Goal: Task Accomplishment & Management: Complete application form

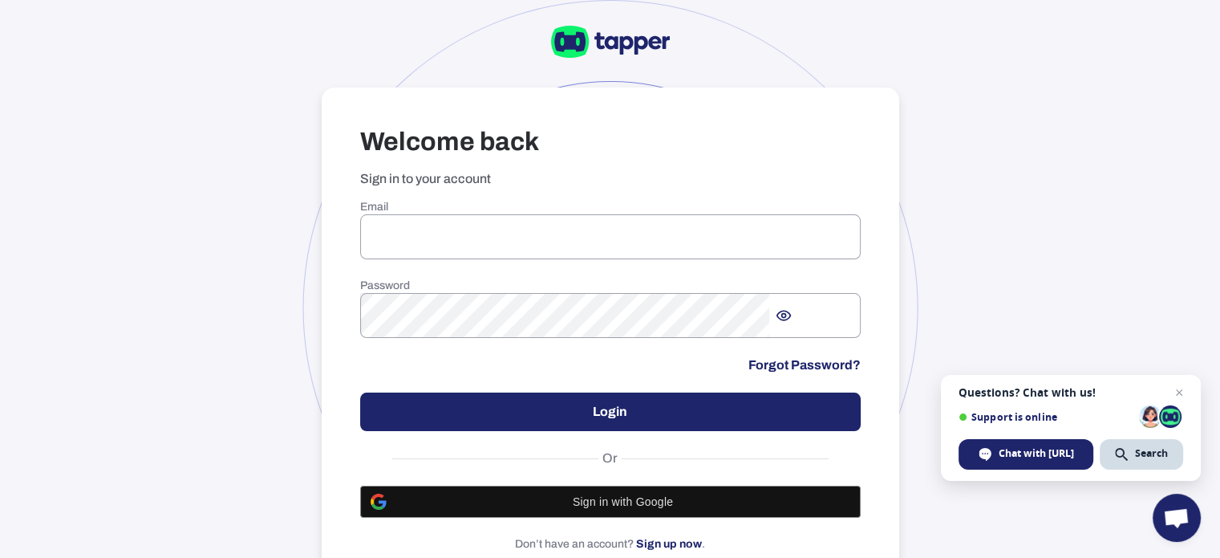
scroll to position [122, 0]
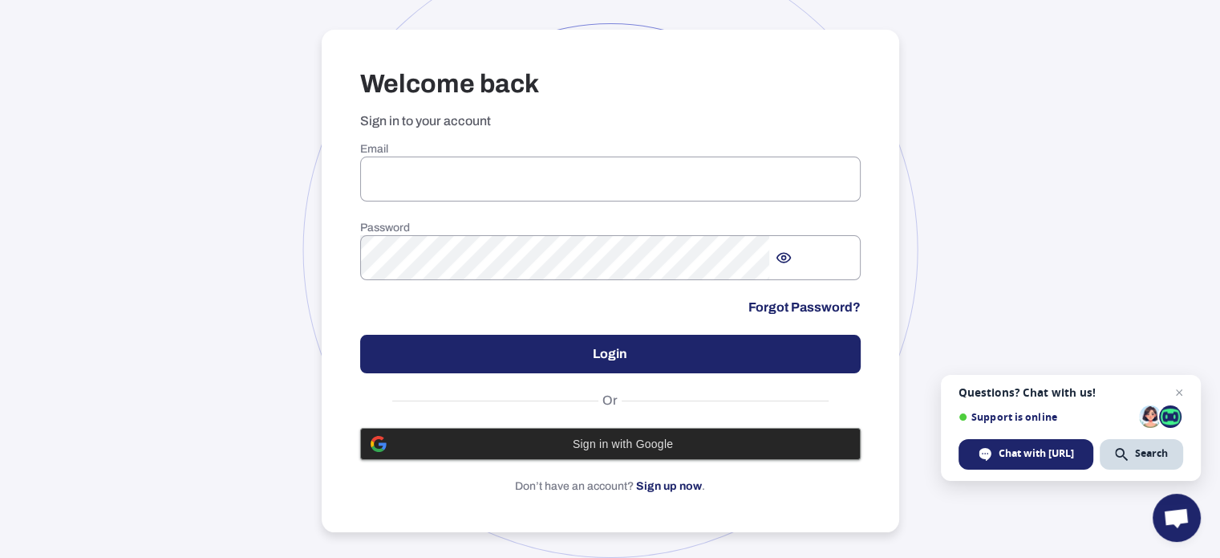
click at [628, 437] on span "Sign in with Google" at bounding box center [623, 443] width 454 height 13
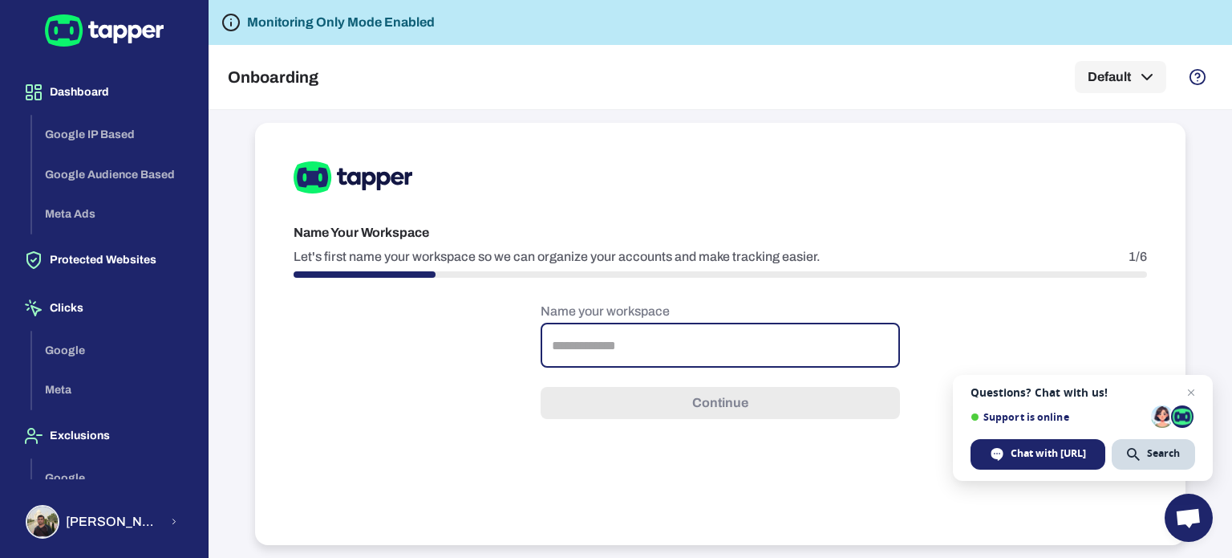
click at [752, 355] on input "text" at bounding box center [720, 345] width 359 height 45
type input "**********"
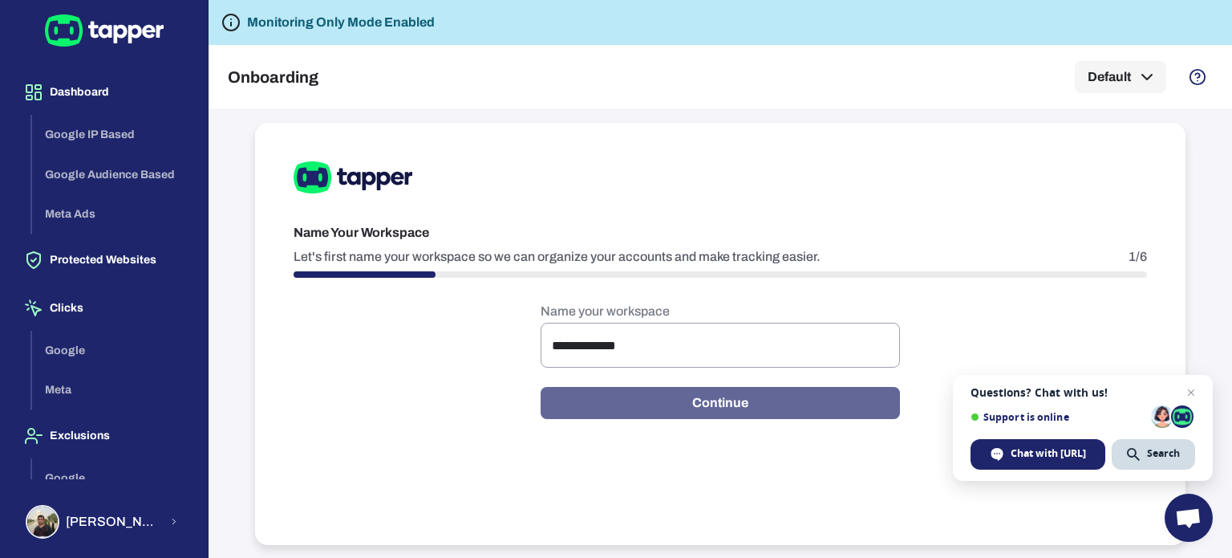
click at [729, 400] on button "Continue" at bounding box center [720, 403] width 359 height 32
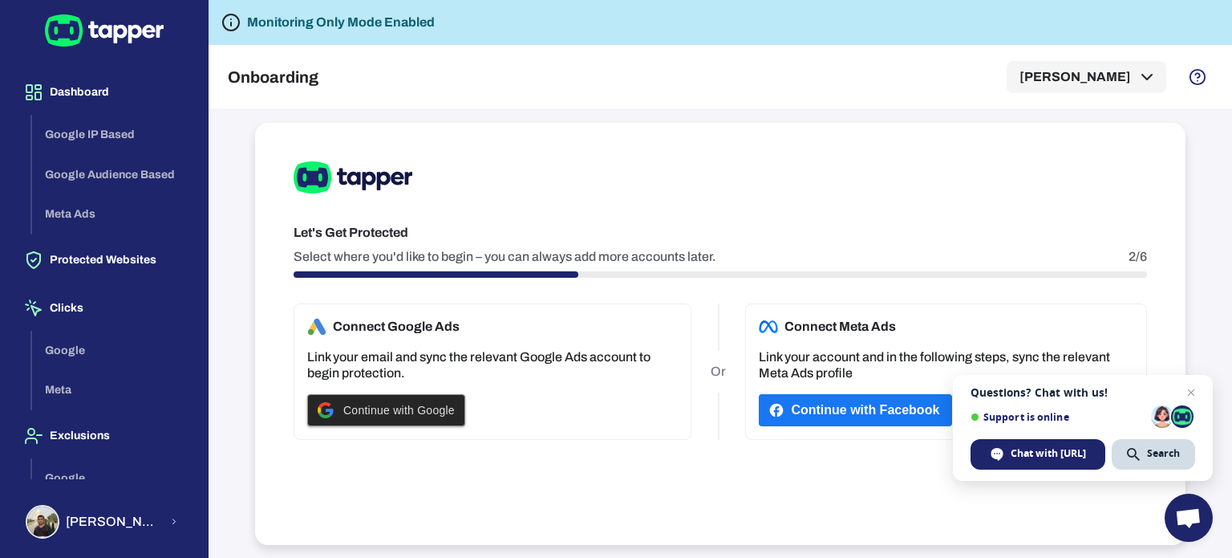
click at [438, 408] on span "Continue with Google" at bounding box center [399, 410] width 112 height 13
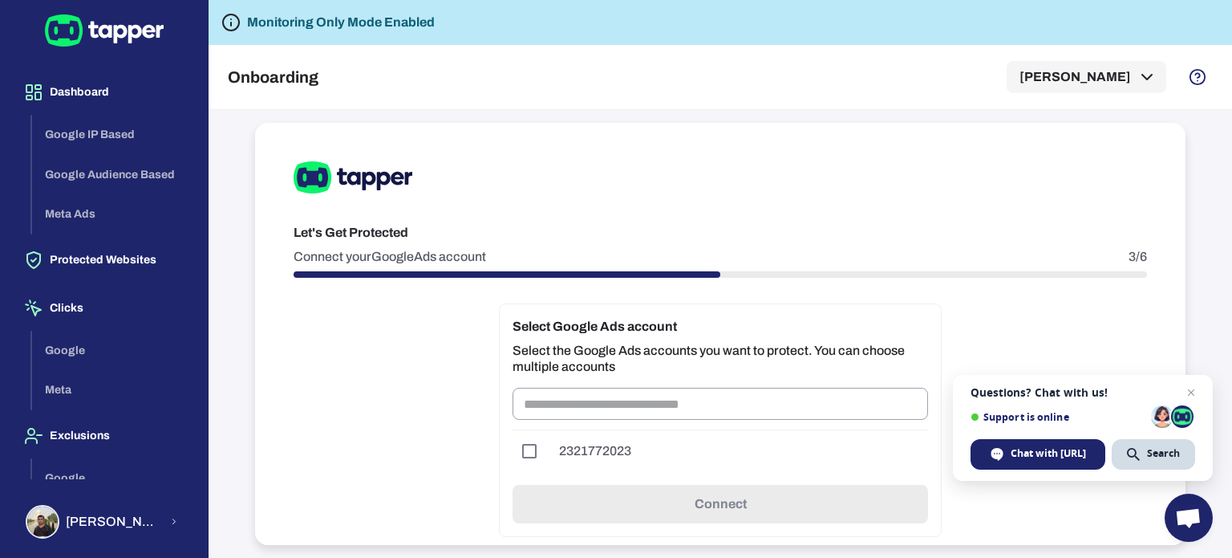
scroll to position [29, 0]
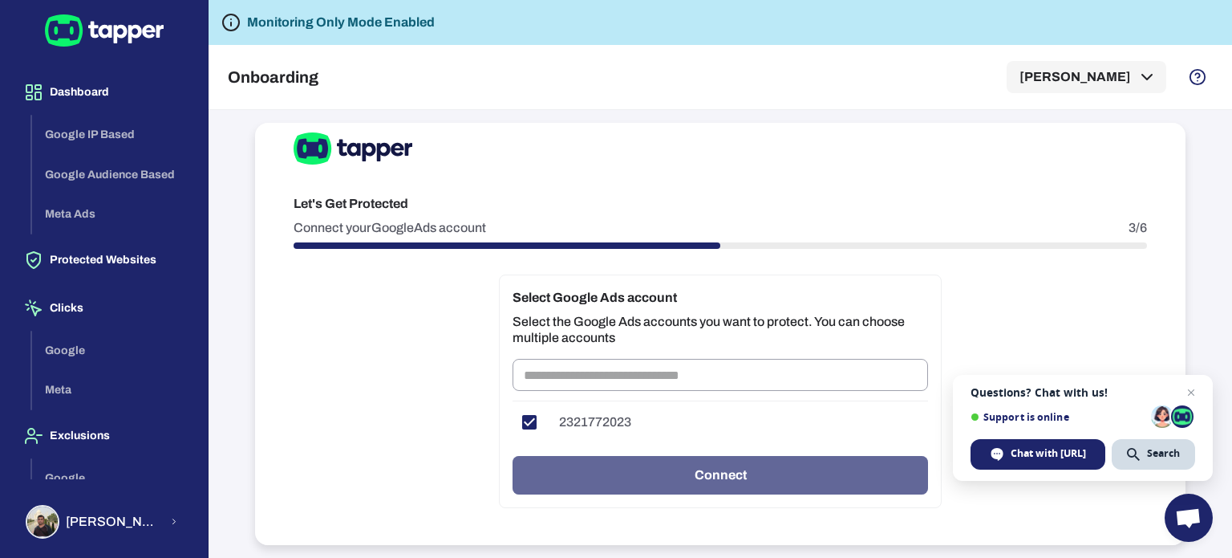
click at [743, 474] on button "Connect" at bounding box center [721, 475] width 416 height 39
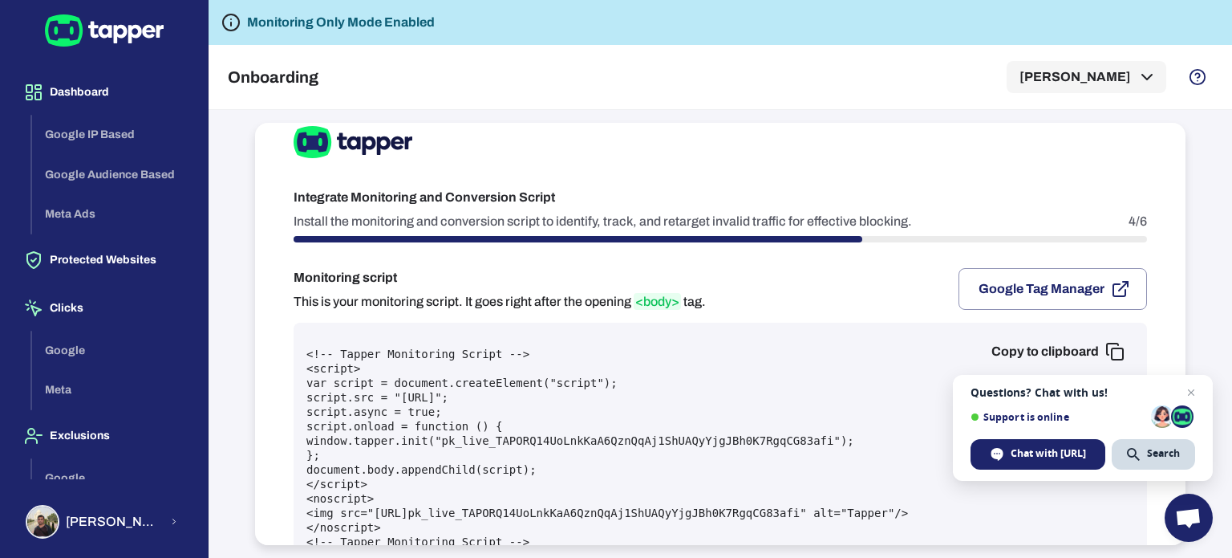
scroll to position [77, 0]
